Goal: Information Seeking & Learning: Learn about a topic

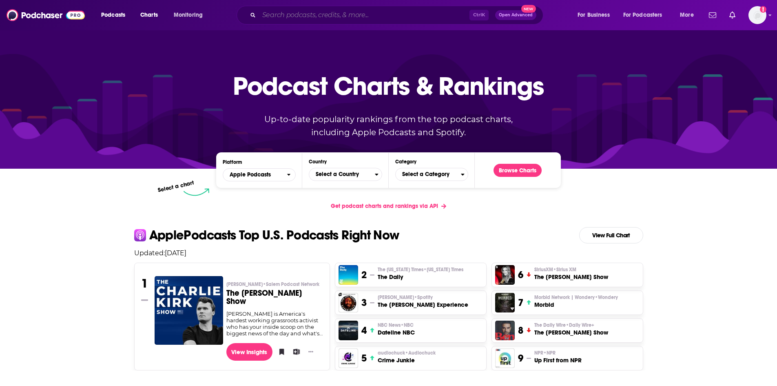
click at [287, 18] on input "Search podcasts, credits, & more..." at bounding box center [364, 15] width 211 height 13
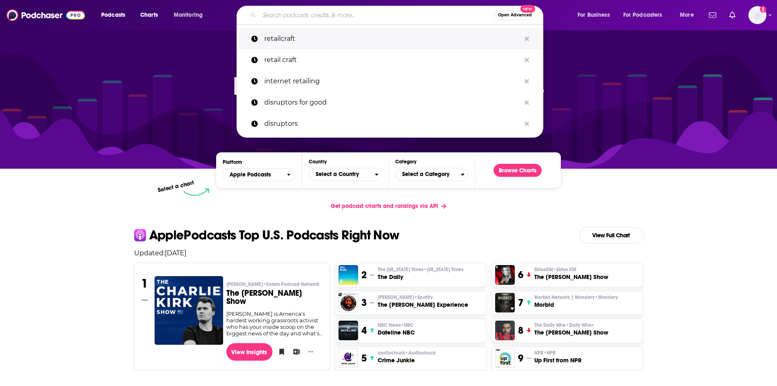
click at [291, 39] on p "retailcraft" at bounding box center [392, 38] width 256 height 21
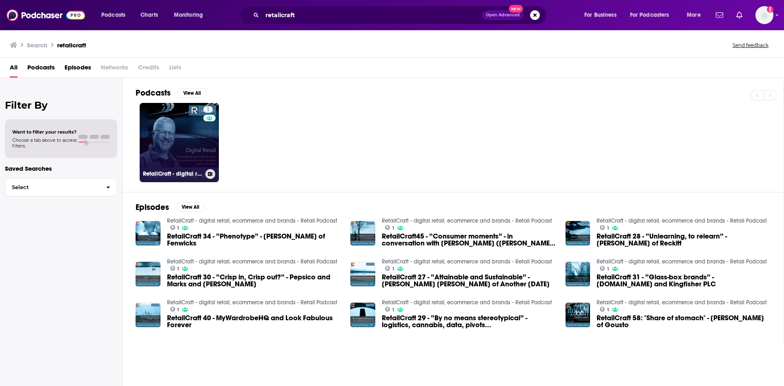
click at [177, 146] on link "1 RetailCraft - digital retail, ecommerce and brands - Retail Podcast" at bounding box center [179, 142] width 79 height 79
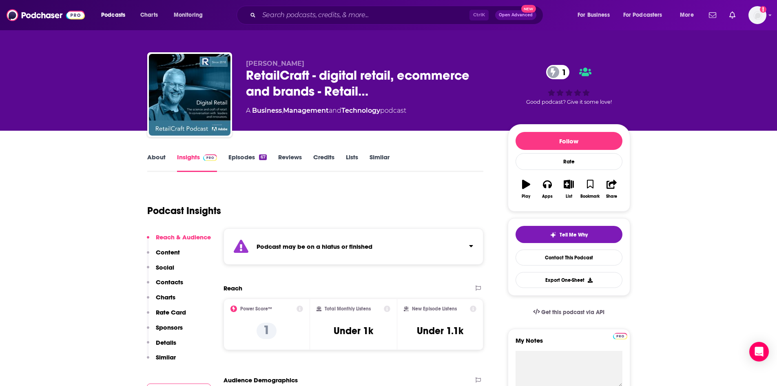
scroll to position [41, 0]
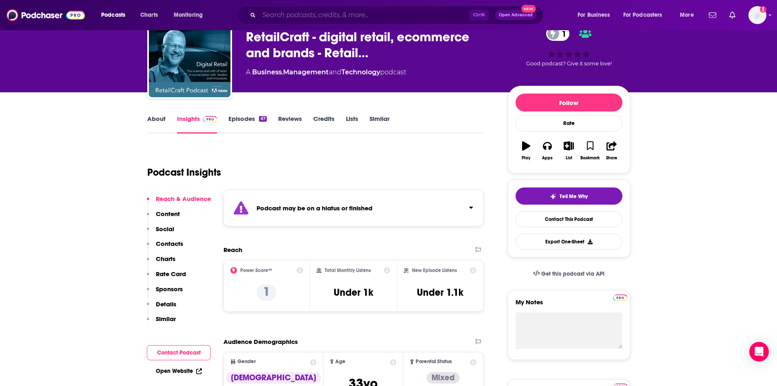
drag, startPoint x: 330, startPoint y: 12, endPoint x: 332, endPoint y: 16, distance: 4.4
click at [331, 12] on input "Search podcasts, credits, & more..." at bounding box center [364, 15] width 211 height 13
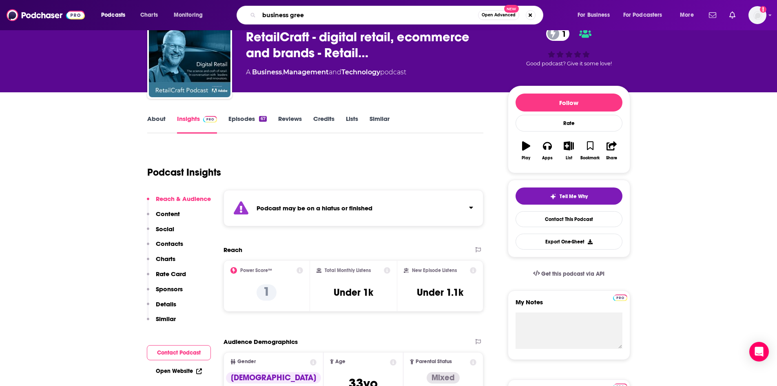
type input "business green"
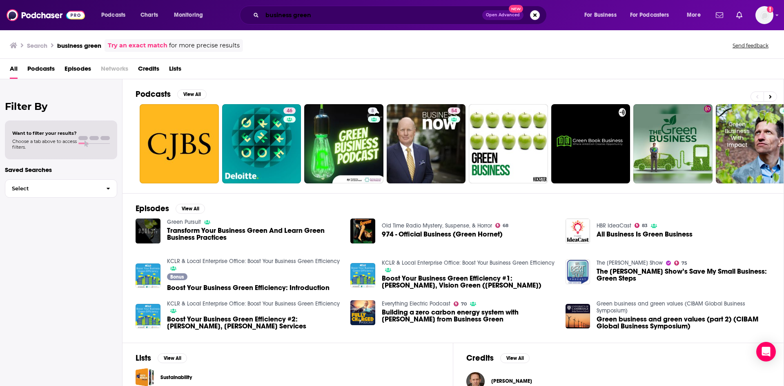
click at [358, 18] on input "business green" at bounding box center [372, 15] width 220 height 13
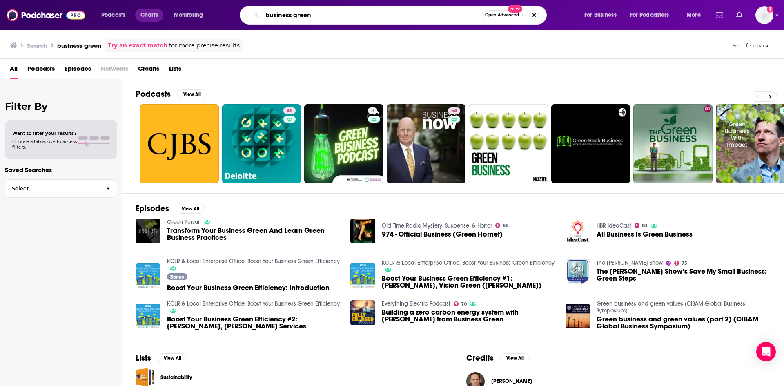
click at [138, 11] on div "Podcasts Charts Monitoring business green Open Advanced New For Business For Po…" at bounding box center [401, 15] width 613 height 19
type input "bizgreen"
